Goal: Task Accomplishment & Management: Complete application form

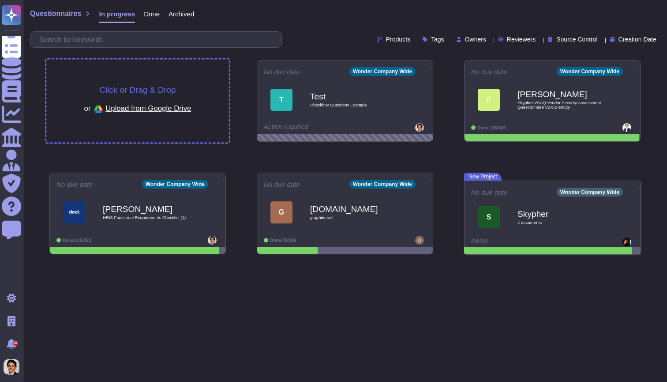
click at [210, 90] on div "Click or Drag & Drop or Upload from Google Drive" at bounding box center [137, 101] width 183 height 83
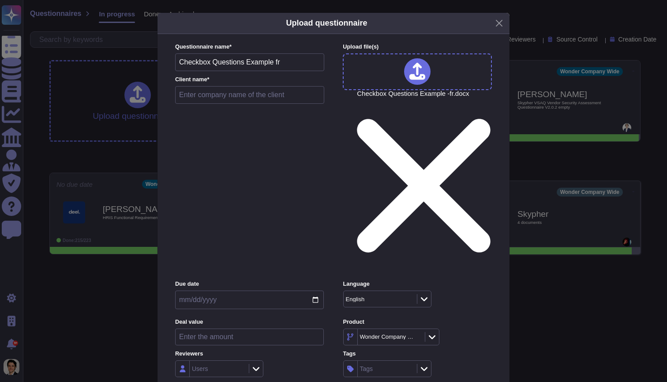
click at [213, 104] on input "text" at bounding box center [249, 95] width 149 height 18
type input "Checkbox fr"
click at [380, 296] on div "English" at bounding box center [376, 299] width 60 height 6
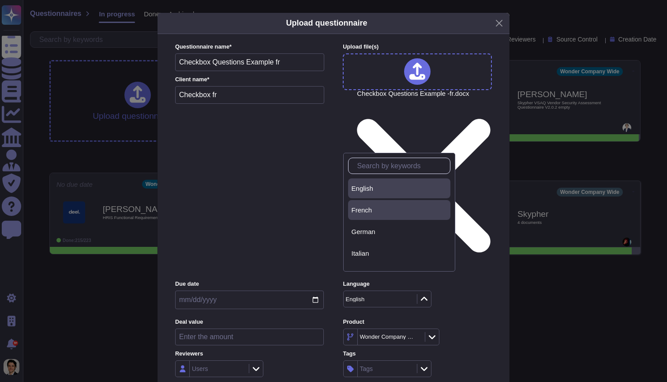
click at [367, 212] on span "French" at bounding box center [362, 210] width 21 height 8
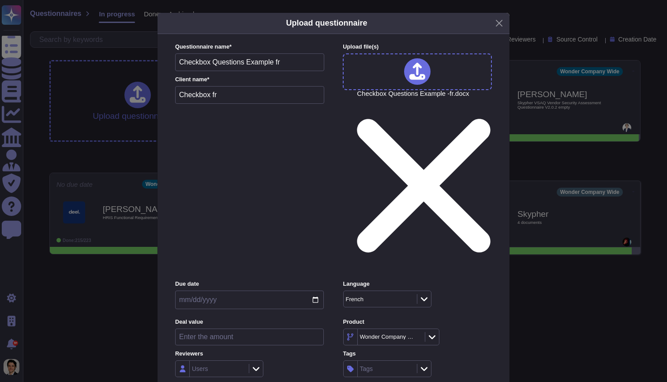
click at [234, 274] on div "Inside (<100 users)" at bounding box center [219, 267] width 79 height 20
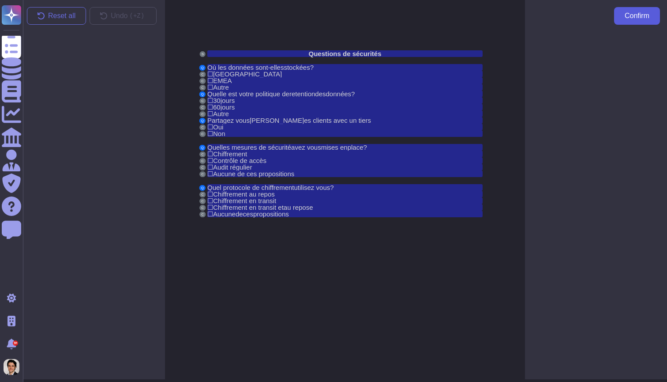
click at [637, 16] on span "Confirm" at bounding box center [637, 15] width 25 height 7
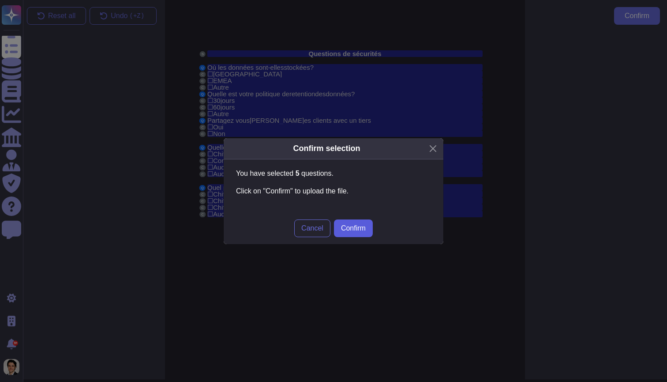
click at [357, 228] on span "Confirm" at bounding box center [353, 228] width 25 height 7
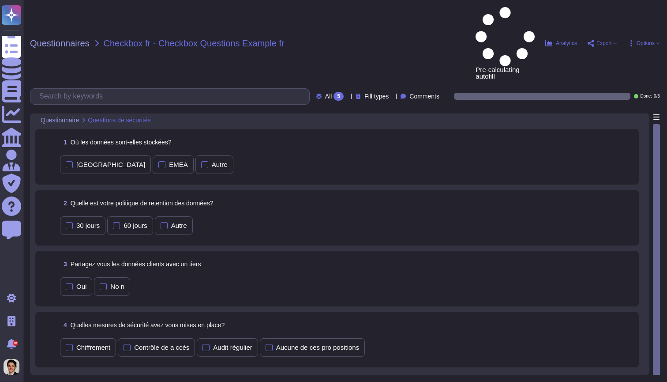
scroll to position [1, 0]
